Goal: Task Accomplishment & Management: Use online tool/utility

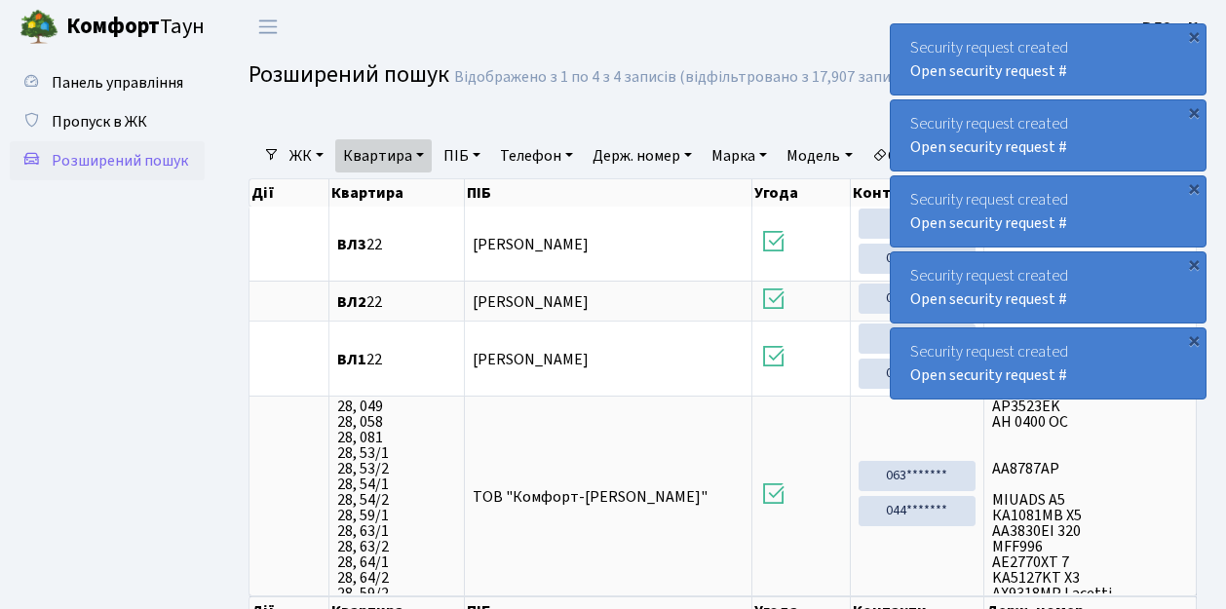
select select "25"
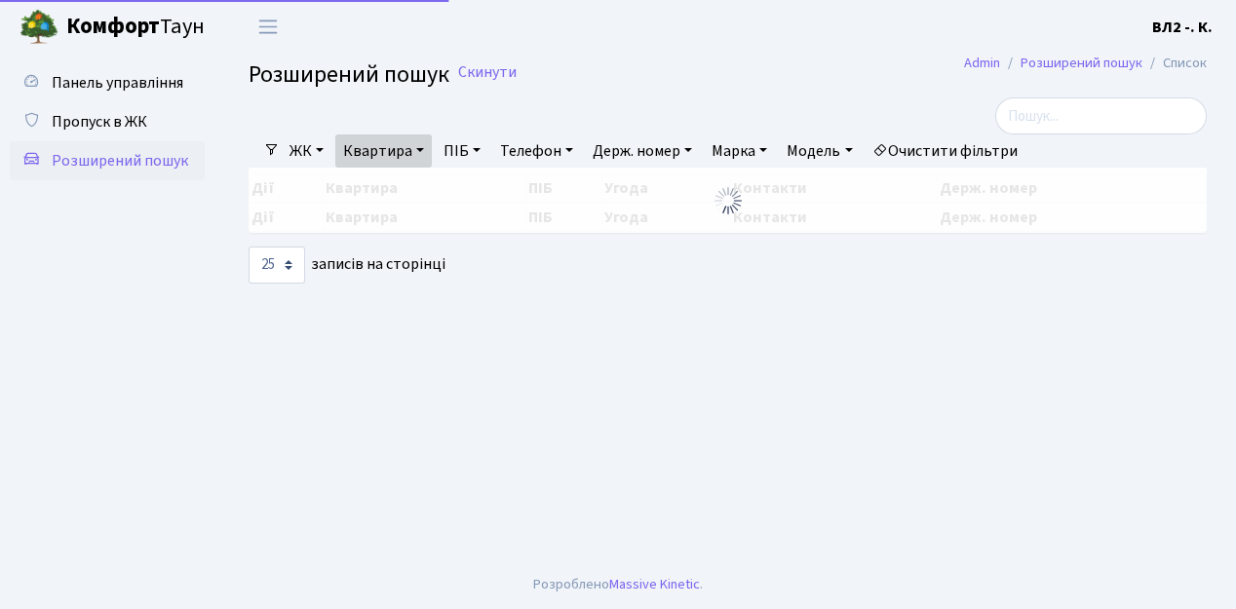
select select "25"
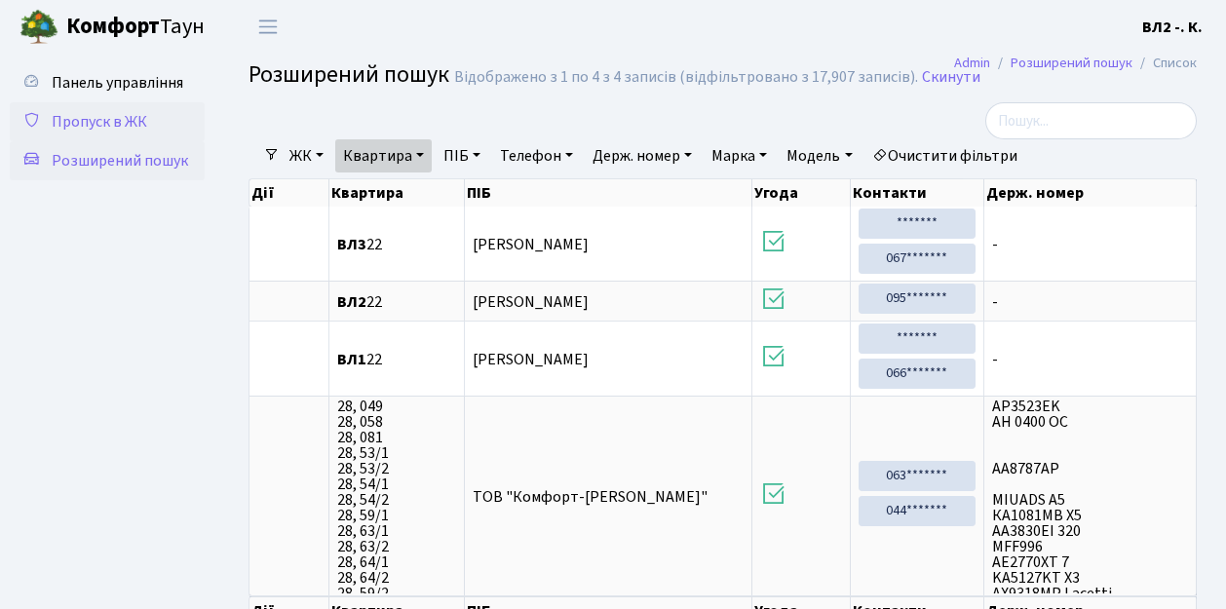
click at [101, 121] on span "Пропуск в ЖК" at bounding box center [100, 121] width 96 height 21
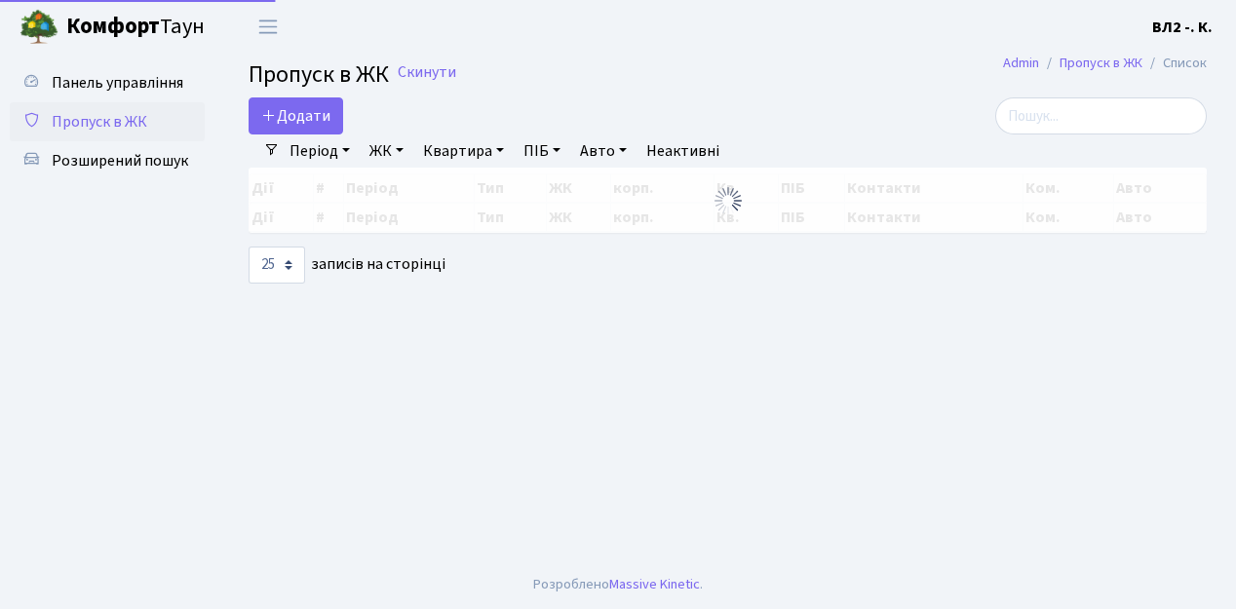
select select "25"
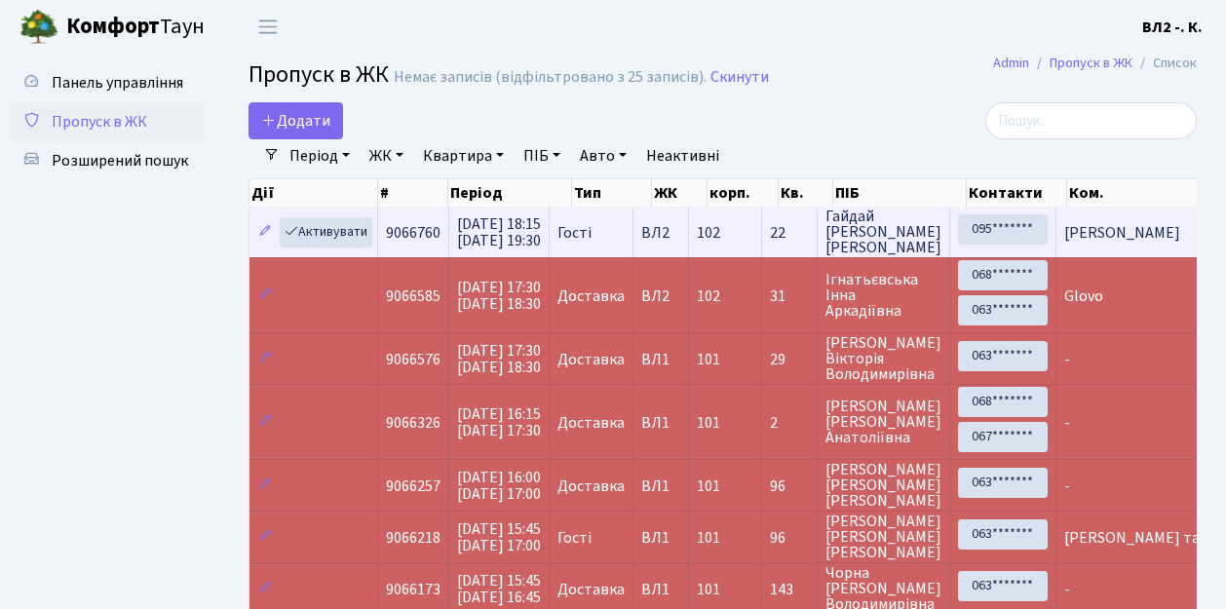
click at [762, 250] on td "102" at bounding box center [725, 232] width 73 height 51
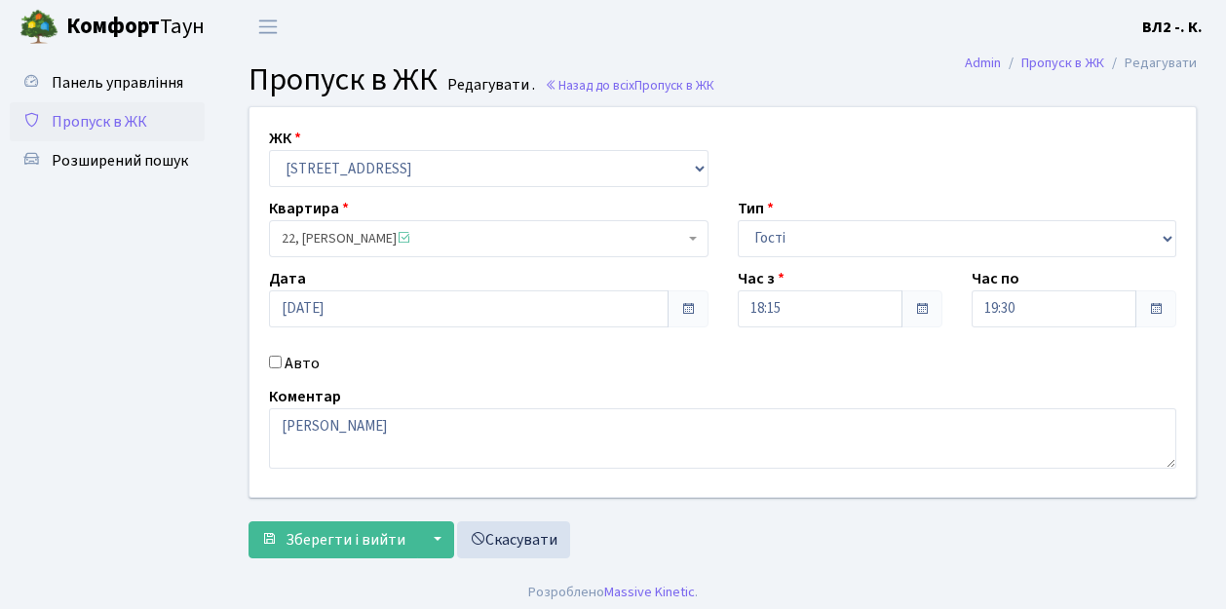
click at [92, 122] on span "Пропуск в ЖК" at bounding box center [100, 121] width 96 height 21
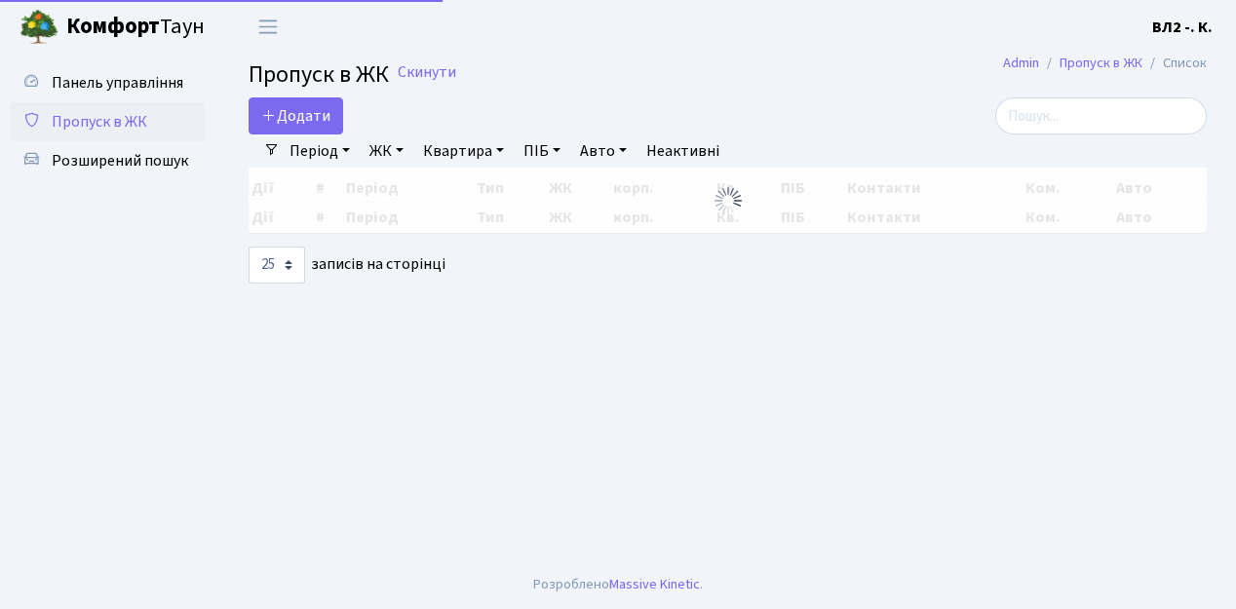
select select "25"
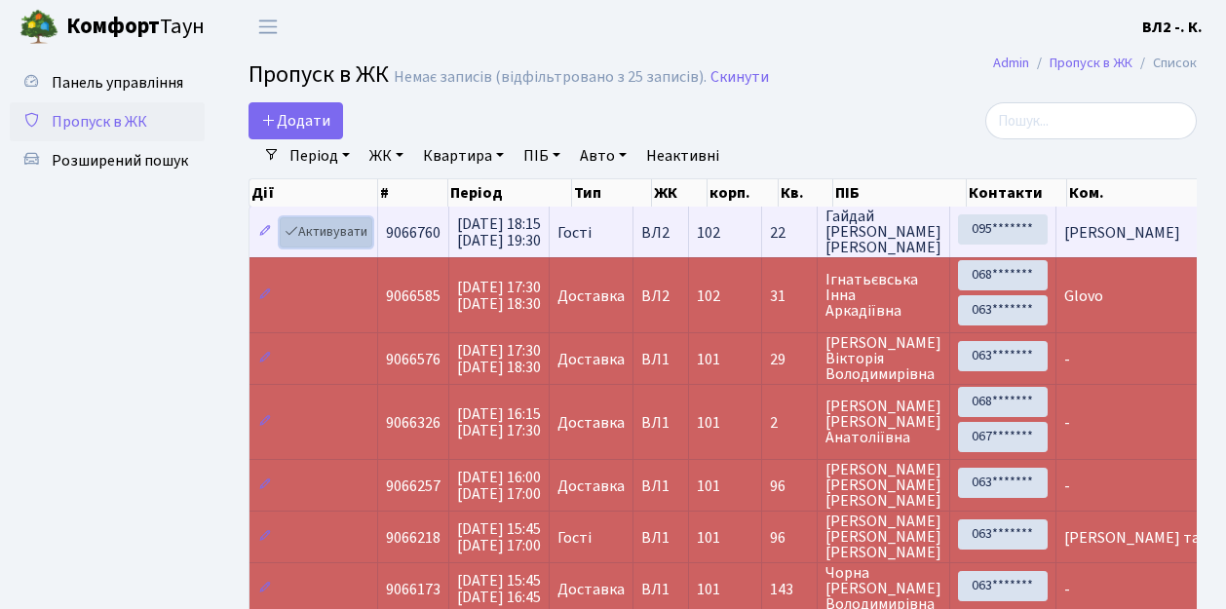
click at [367, 244] on link "Активувати" at bounding box center [326, 232] width 93 height 30
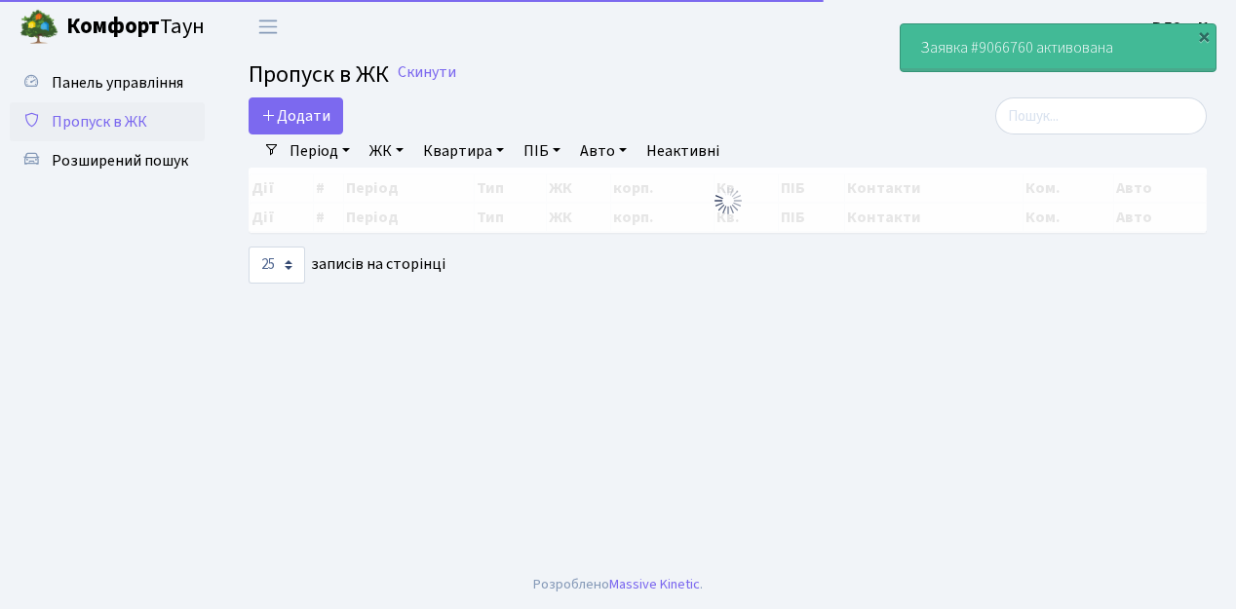
select select "25"
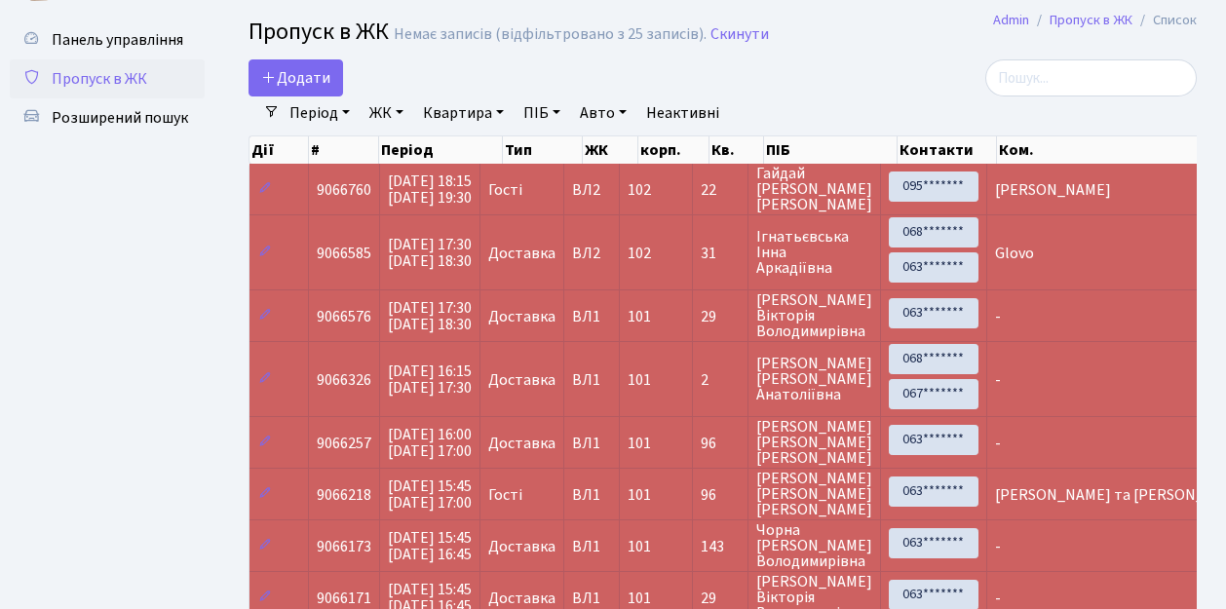
scroll to position [64, 0]
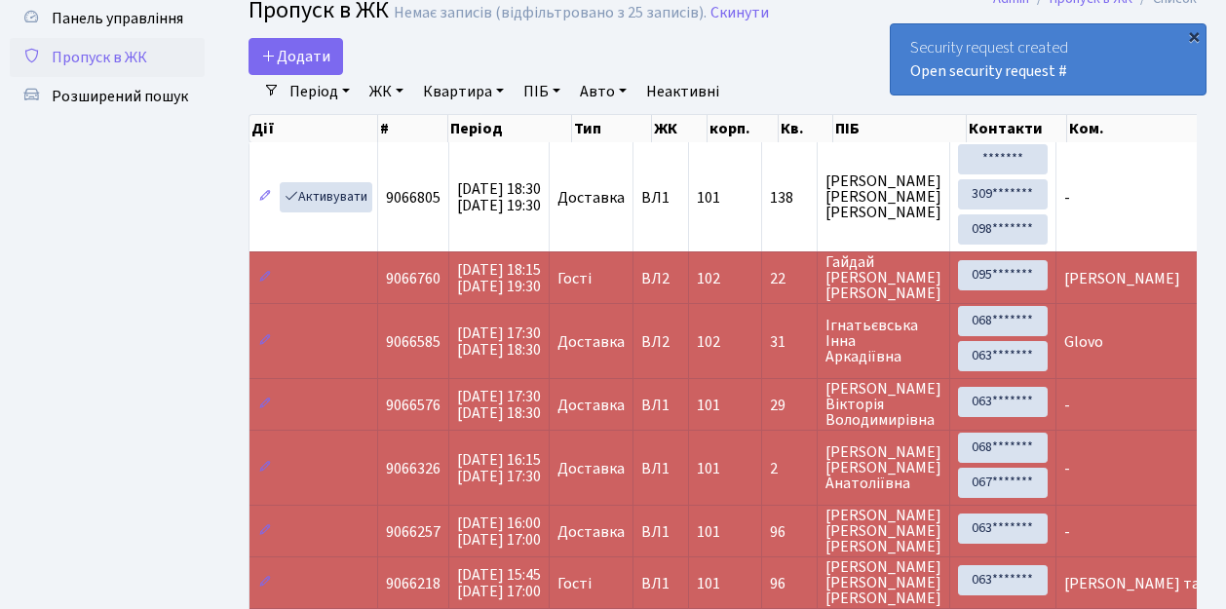
click at [1195, 37] on div "×" at bounding box center [1193, 35] width 19 height 19
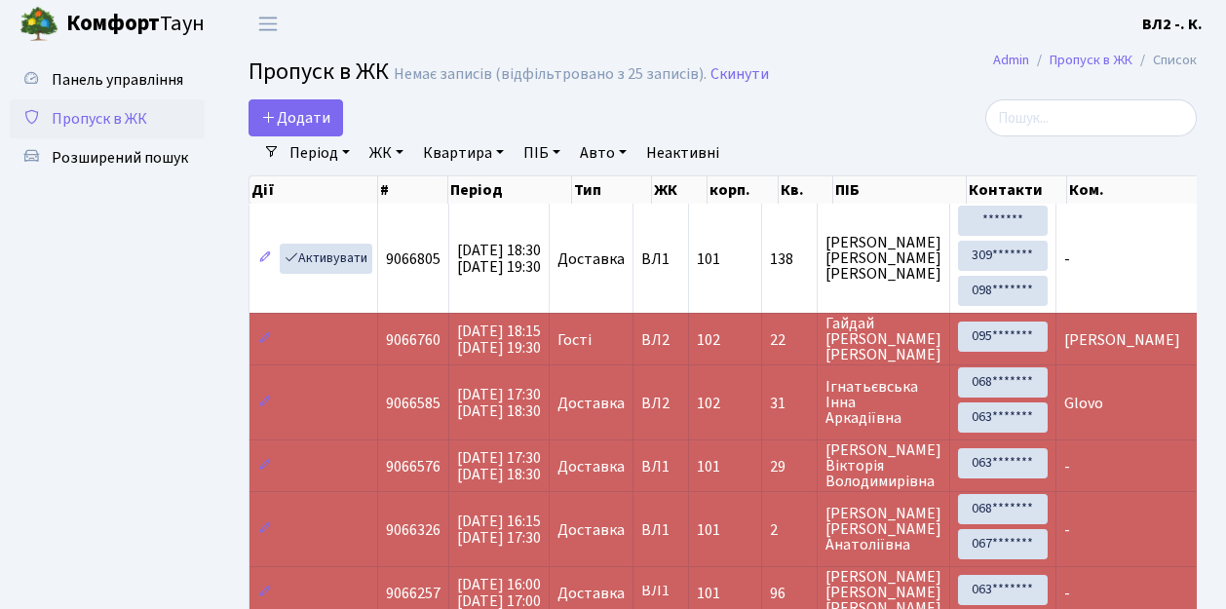
scroll to position [0, 0]
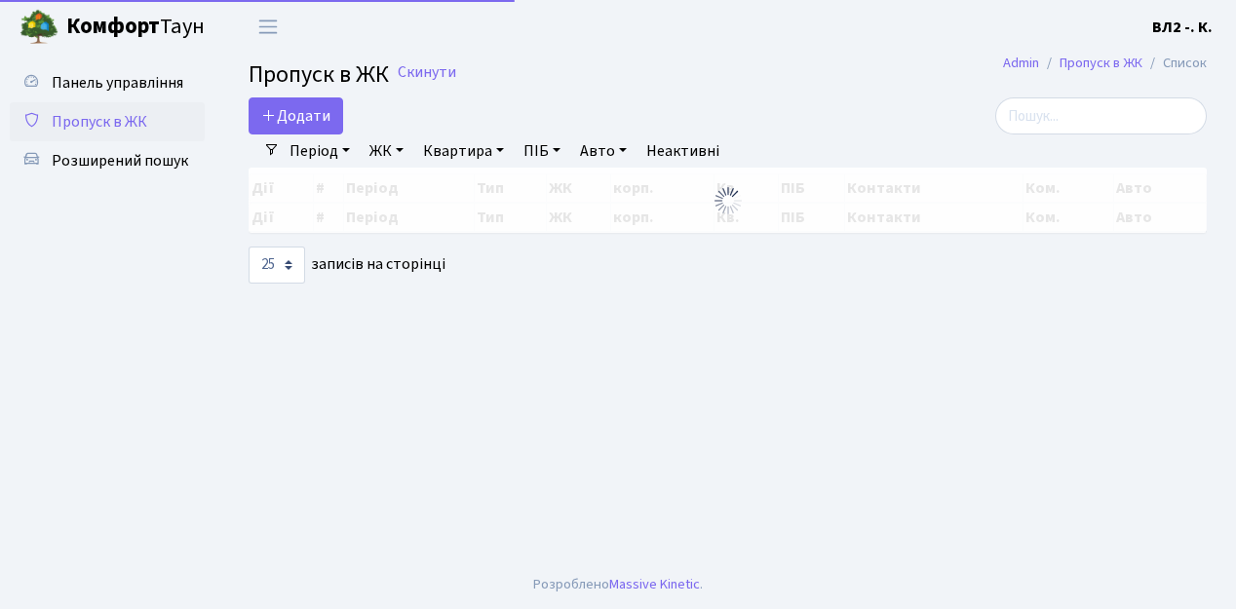
select select "25"
